Goal: Information Seeking & Learning: Understand process/instructions

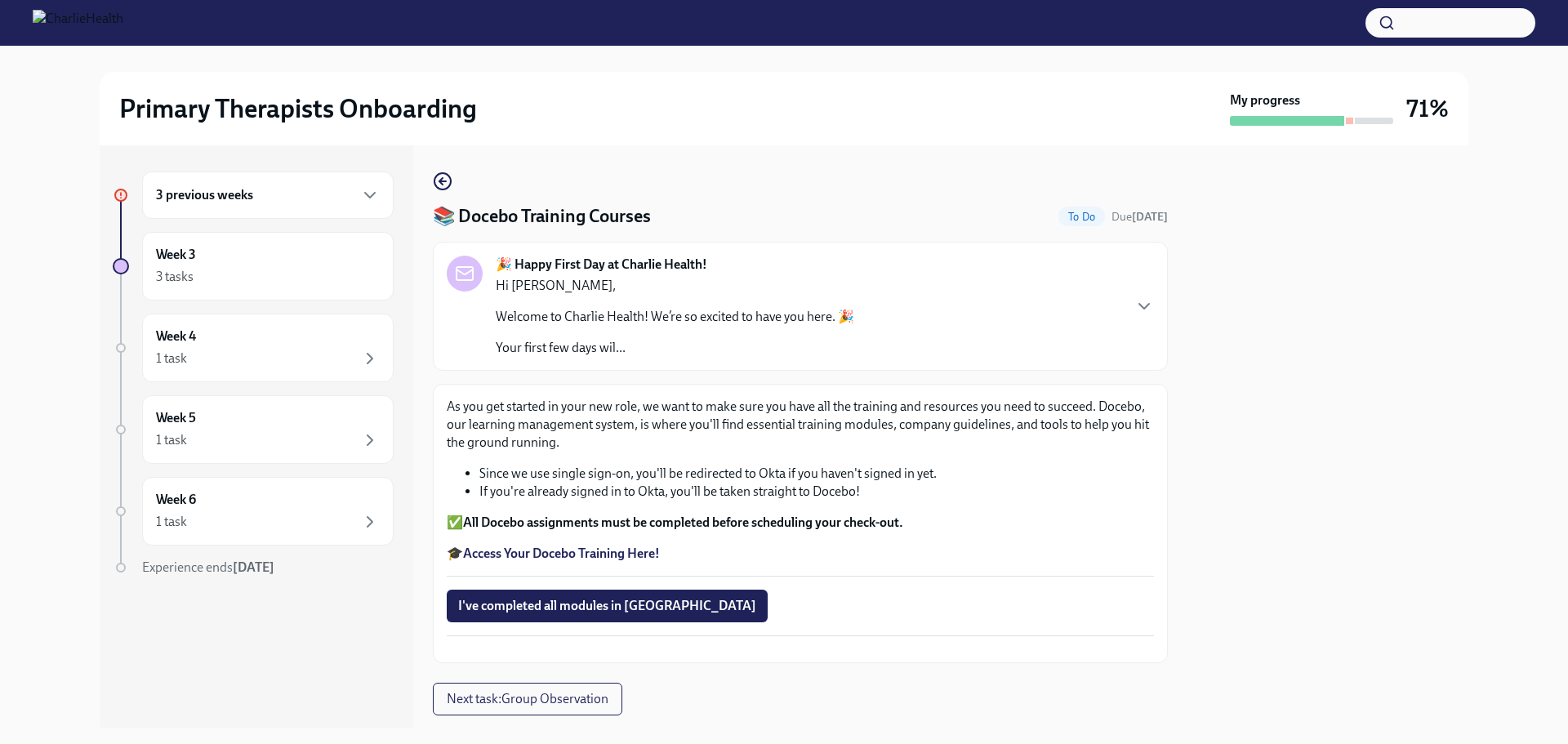
click at [298, 189] on div "3 previous weeks" at bounding box center [268, 195] width 224 height 20
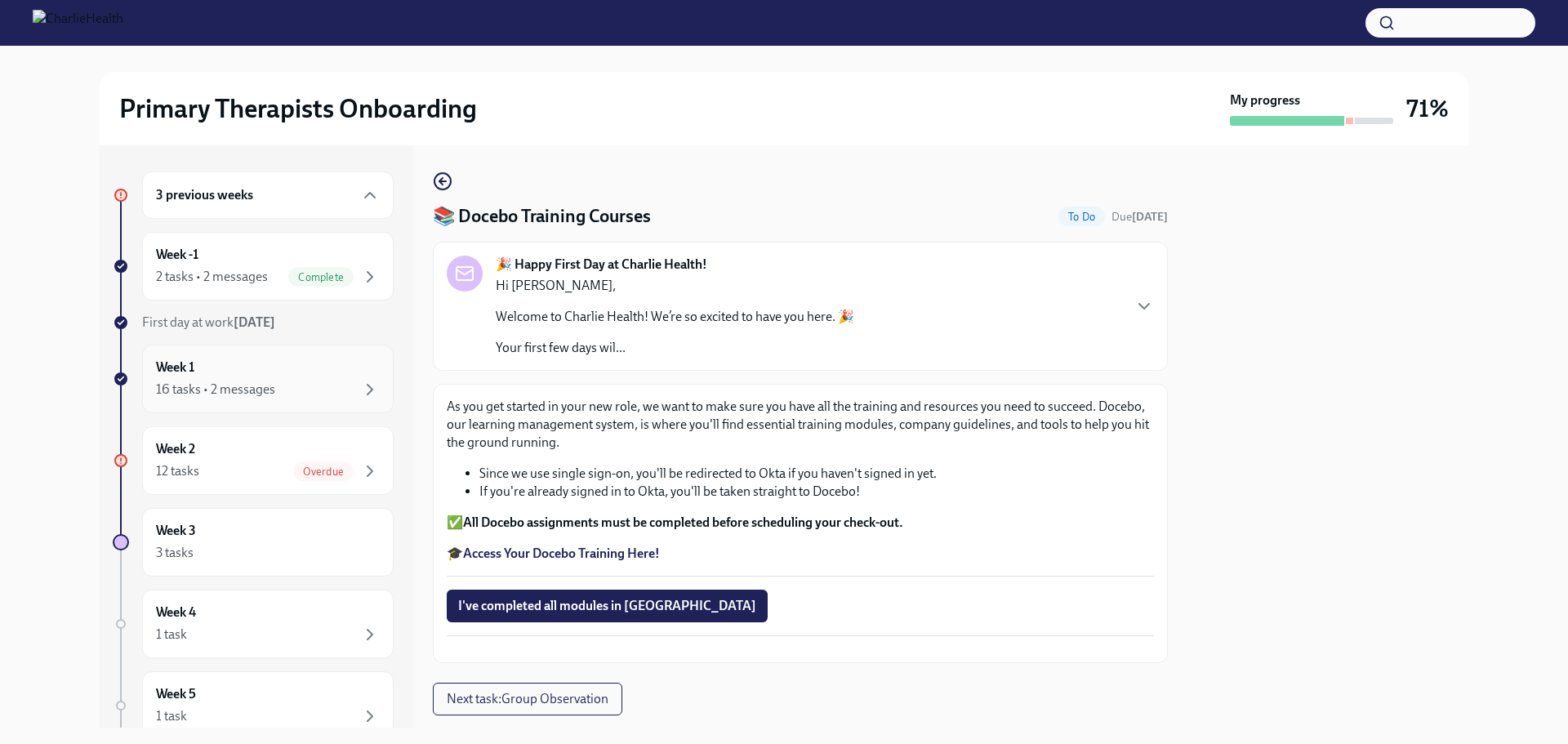
click at [275, 379] on div "Week 1 16 tasks • 2 messages" at bounding box center [268, 379] width 224 height 41
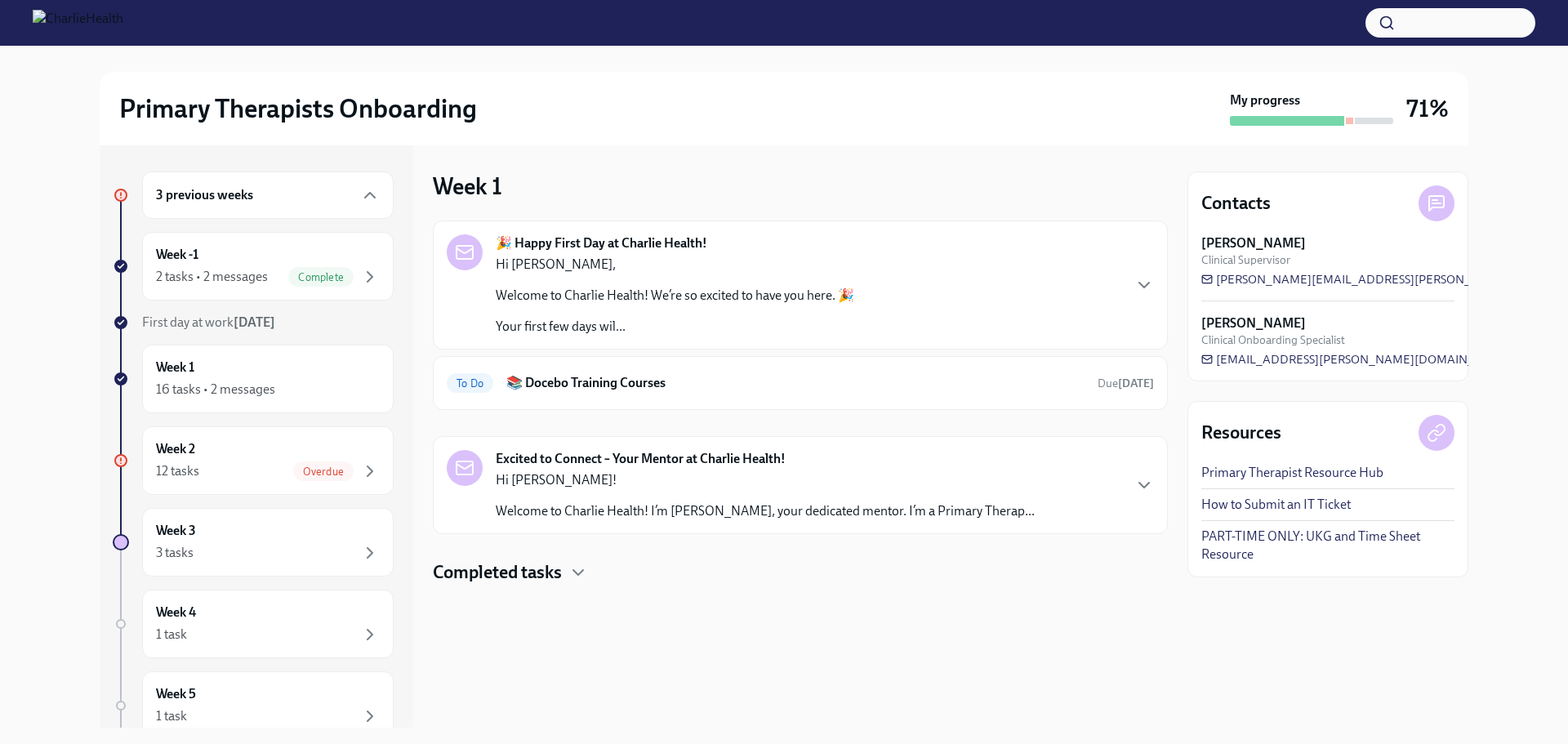
click at [651, 483] on p "Hi [PERSON_NAME]!" at bounding box center [765, 480] width 539 height 18
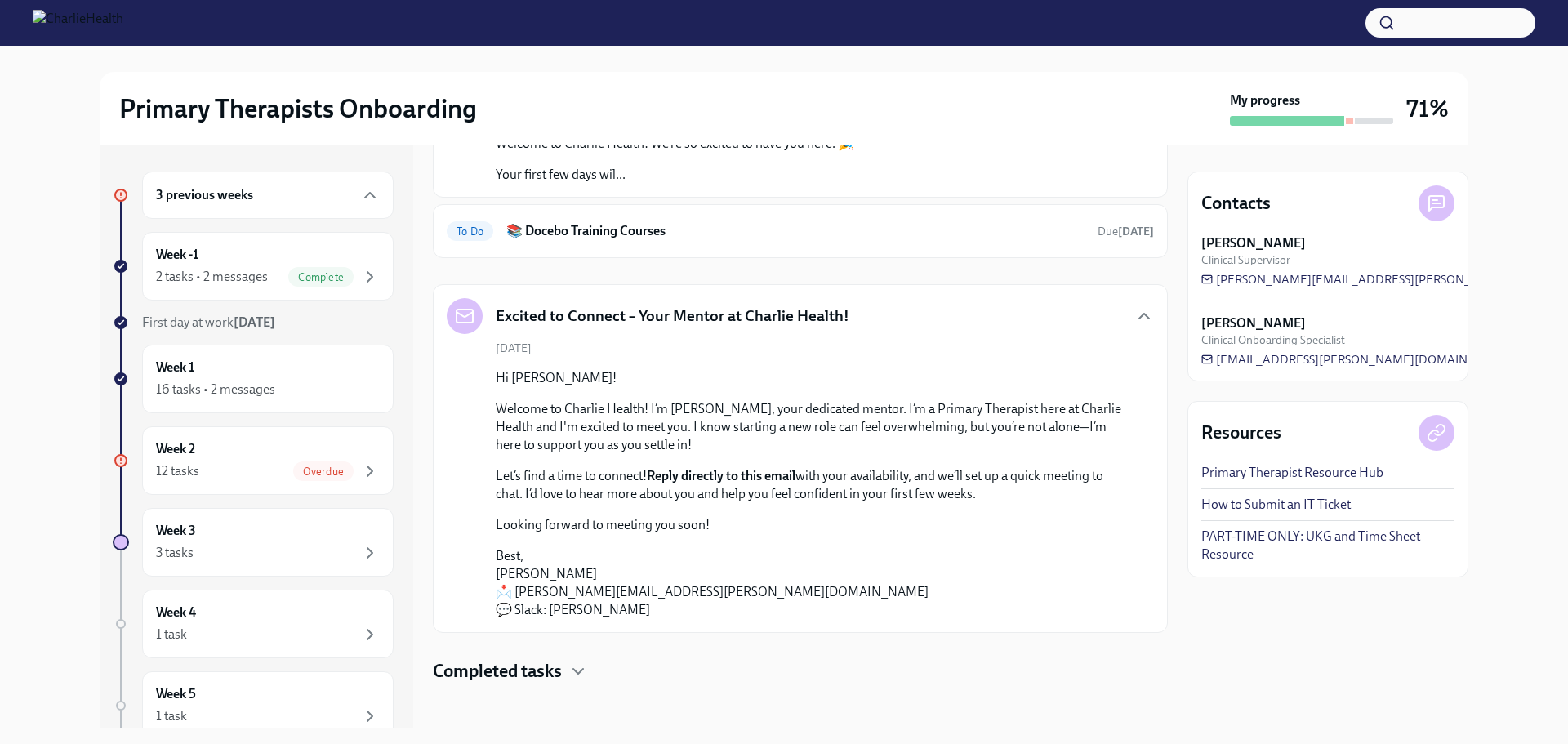
scroll to position [161, 0]
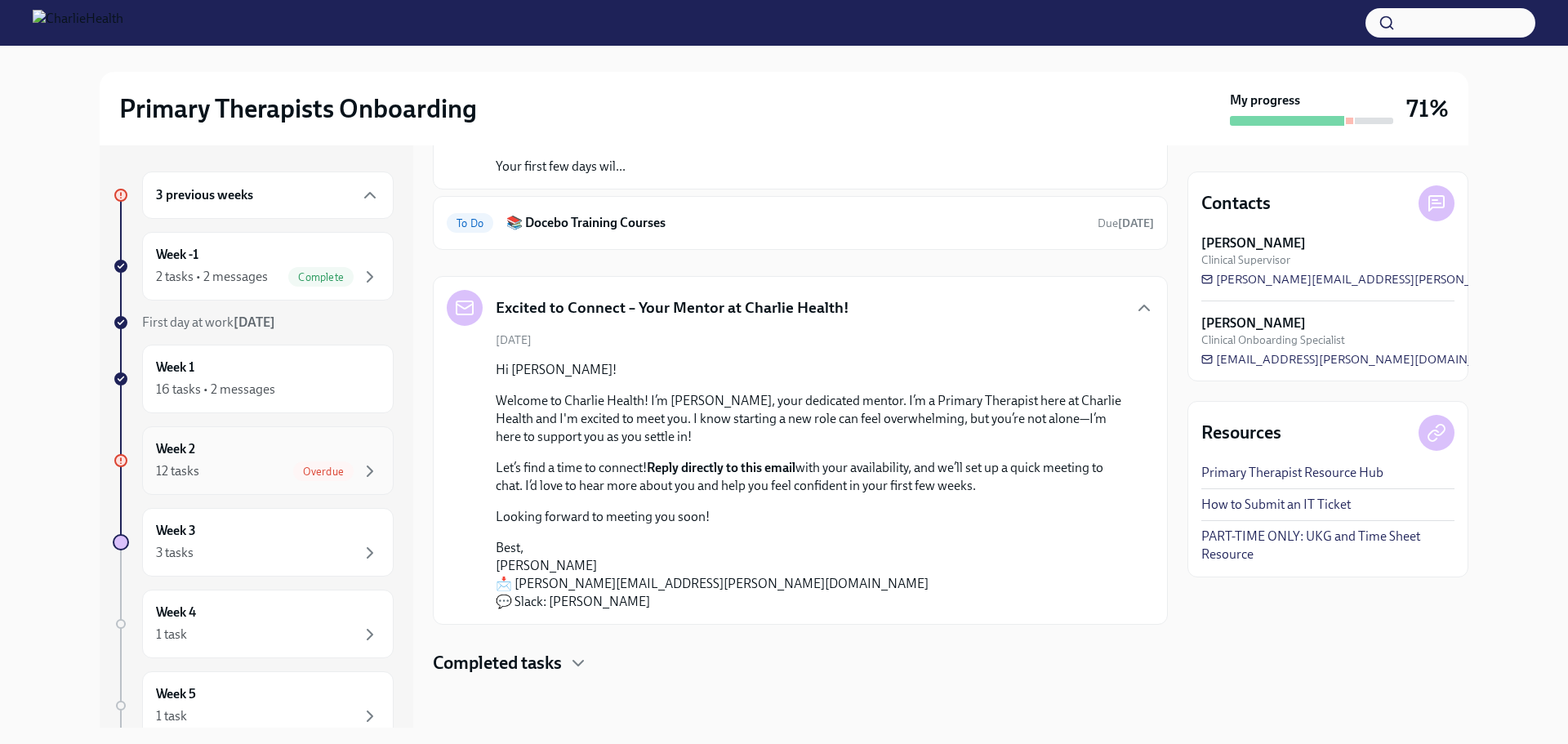
click at [255, 460] on div "Week 2 12 tasks Overdue" at bounding box center [268, 461] width 224 height 41
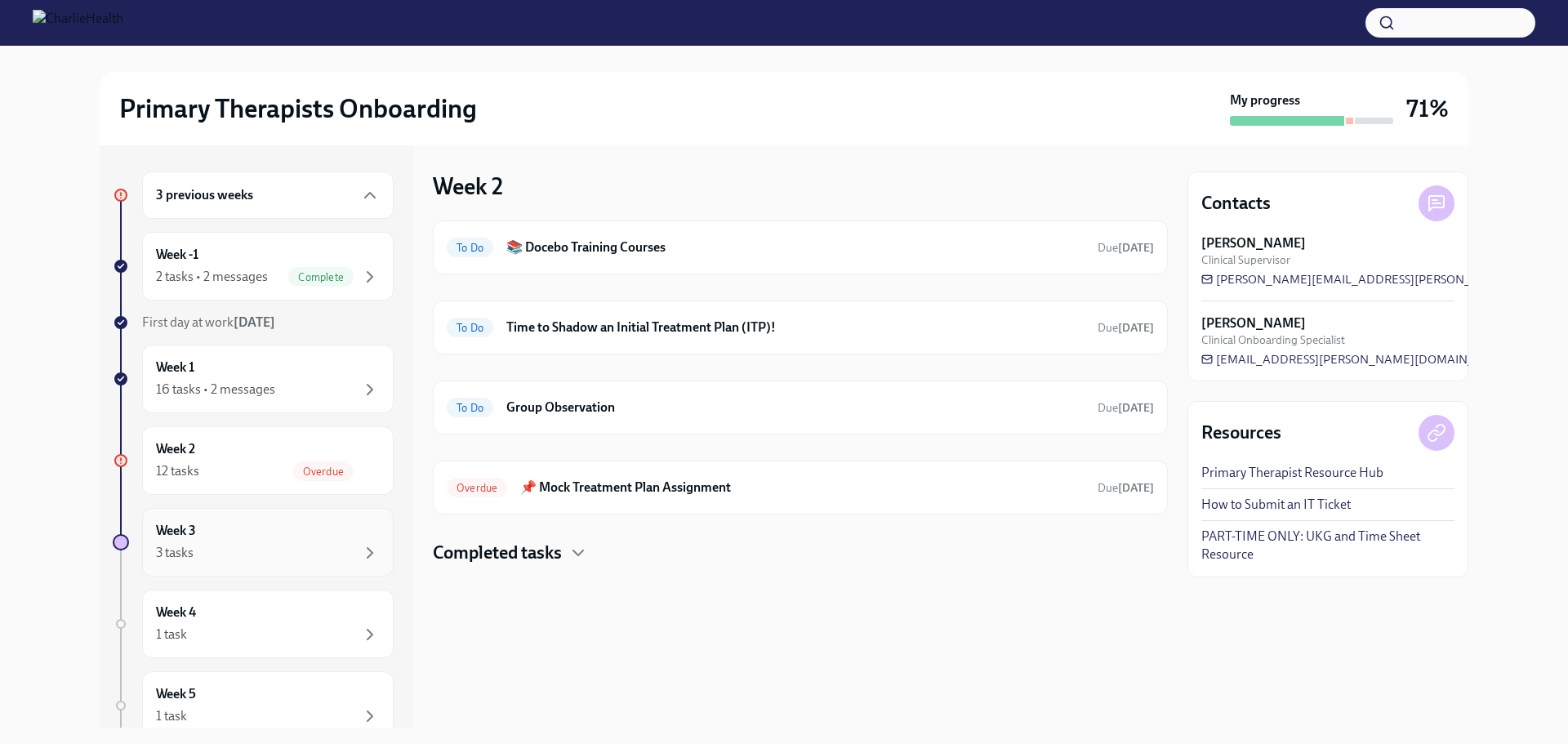
click at [291, 544] on div "Week 3 3 tasks" at bounding box center [268, 542] width 224 height 41
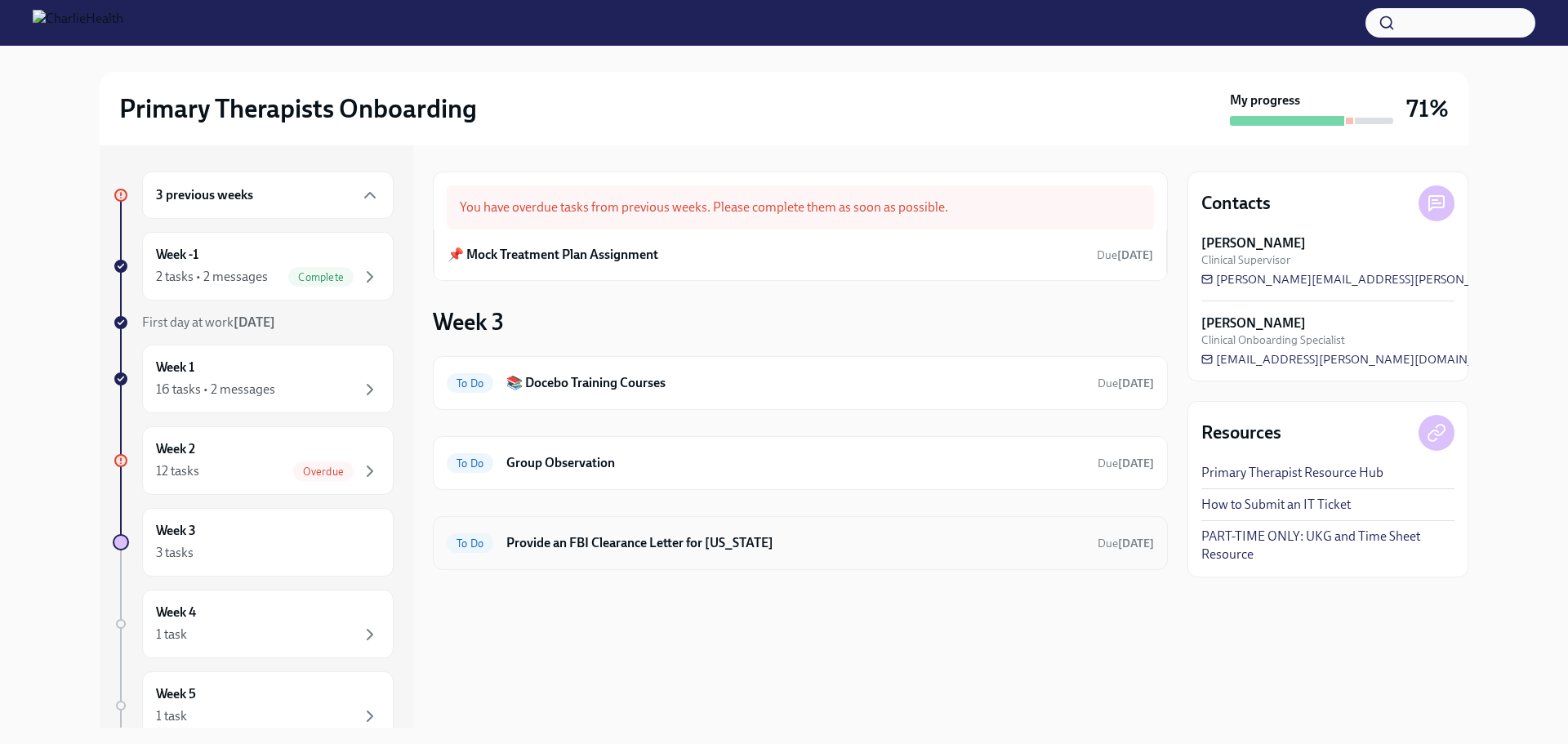
click at [603, 549] on h6 "Provide an FBI Clearance Letter for [US_STATE]" at bounding box center [796, 543] width 578 height 18
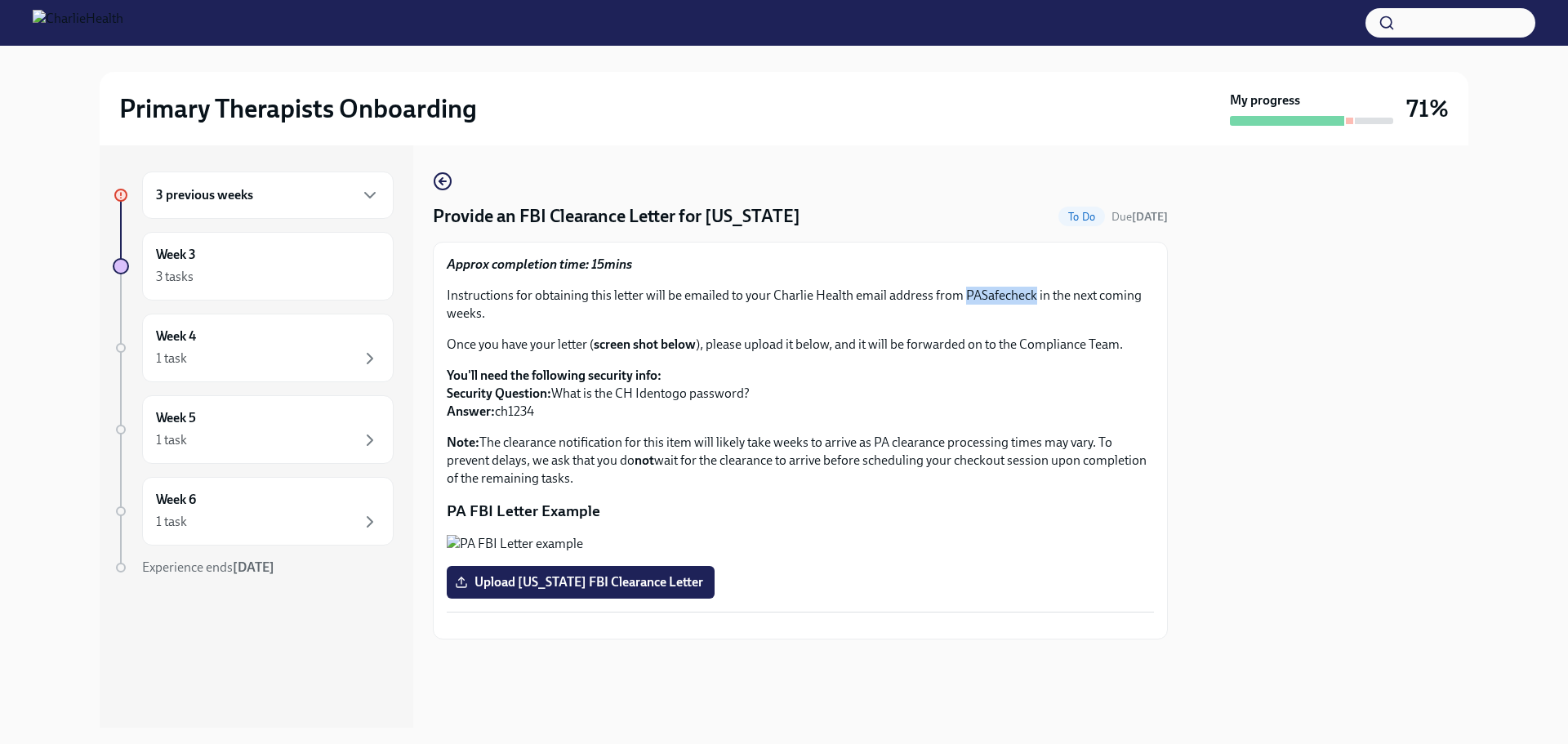
drag, startPoint x: 1034, startPoint y: 300, endPoint x: 967, endPoint y: 298, distance: 67.0
click at [967, 298] on p "Instructions for obtaining this letter will be emailed to your Charlie Health e…" at bounding box center [800, 304] width 707 height 36
copy p "PASafecheck"
